Goal: Navigation & Orientation: Find specific page/section

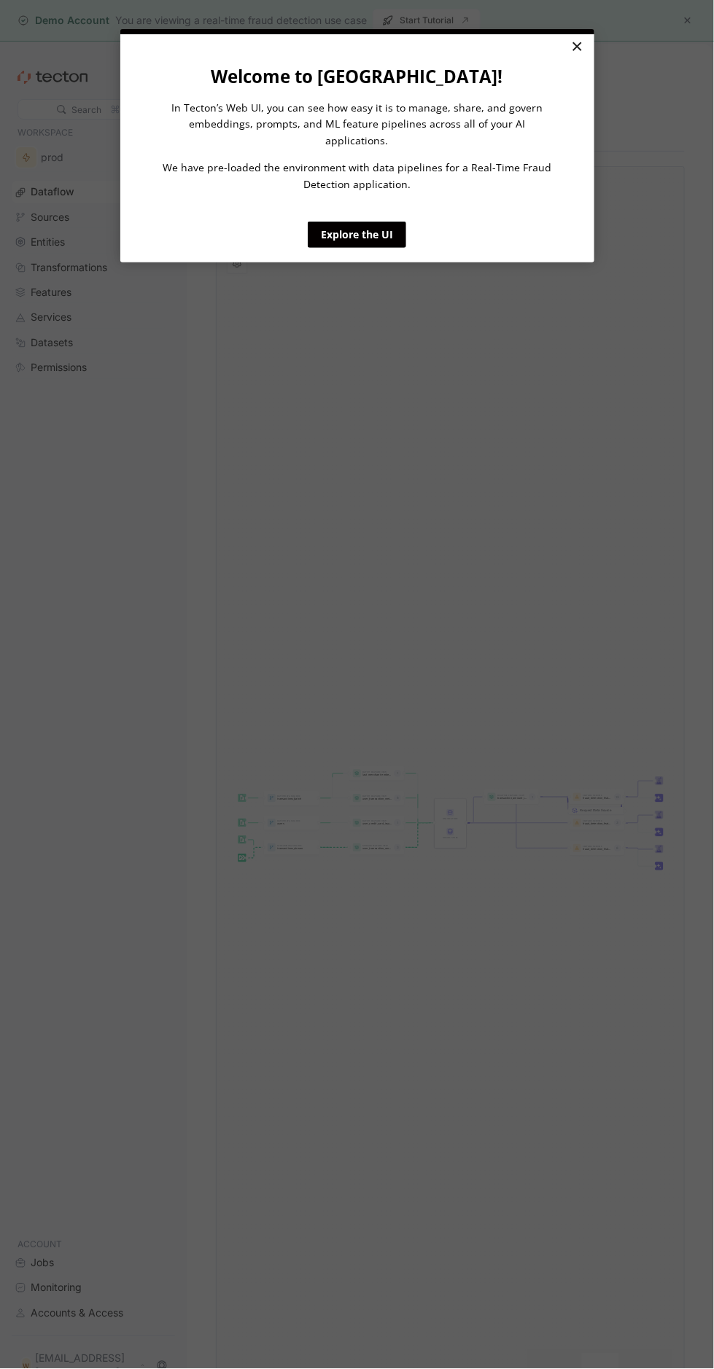
click at [577, 34] on link "×" at bounding box center [577, 47] width 26 height 26
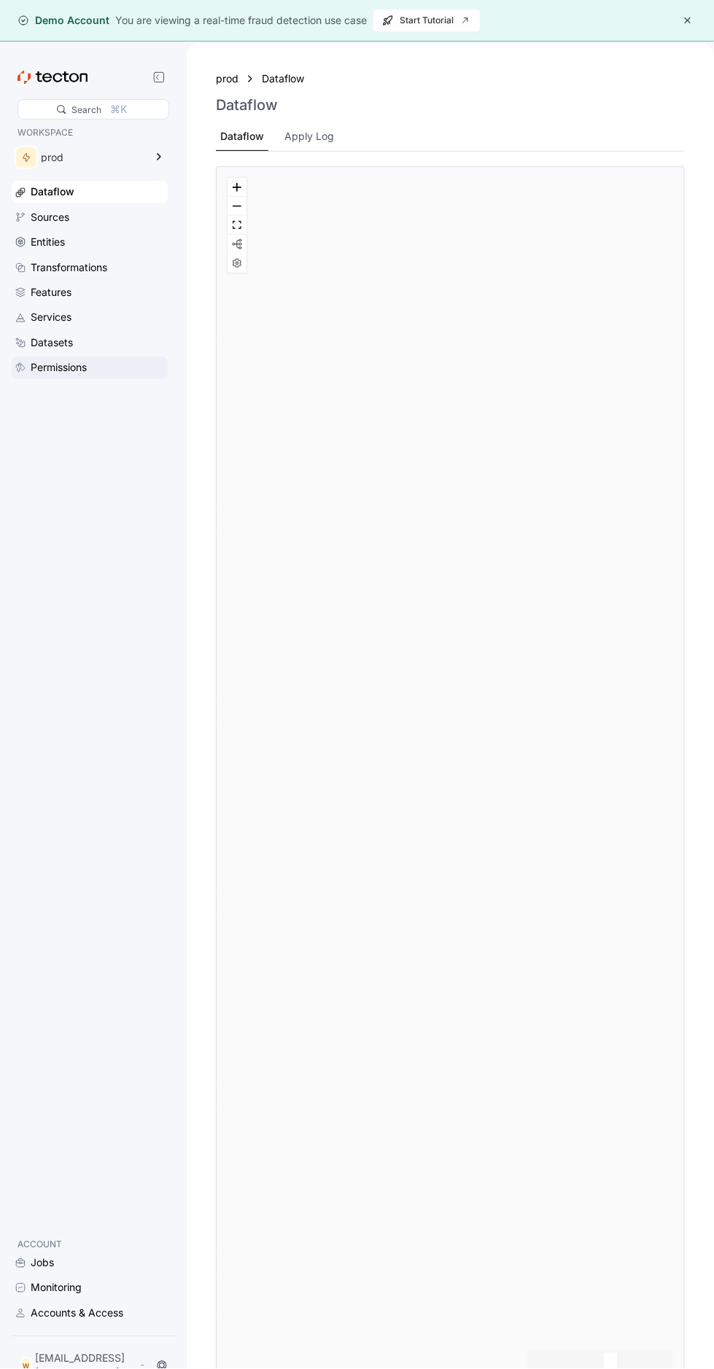
click at [60, 369] on div "Permissions" at bounding box center [59, 367] width 56 height 16
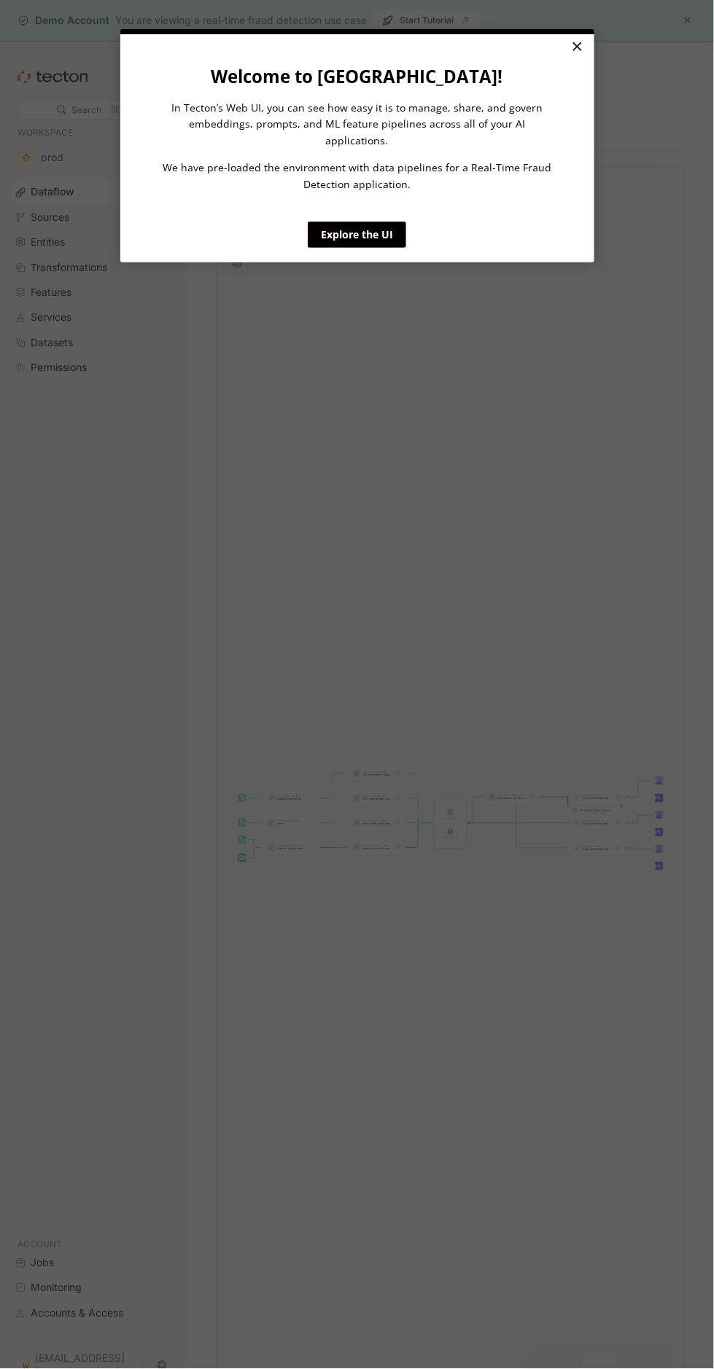
click at [577, 34] on link "×" at bounding box center [577, 47] width 26 height 26
